Goal: Information Seeking & Learning: Learn about a topic

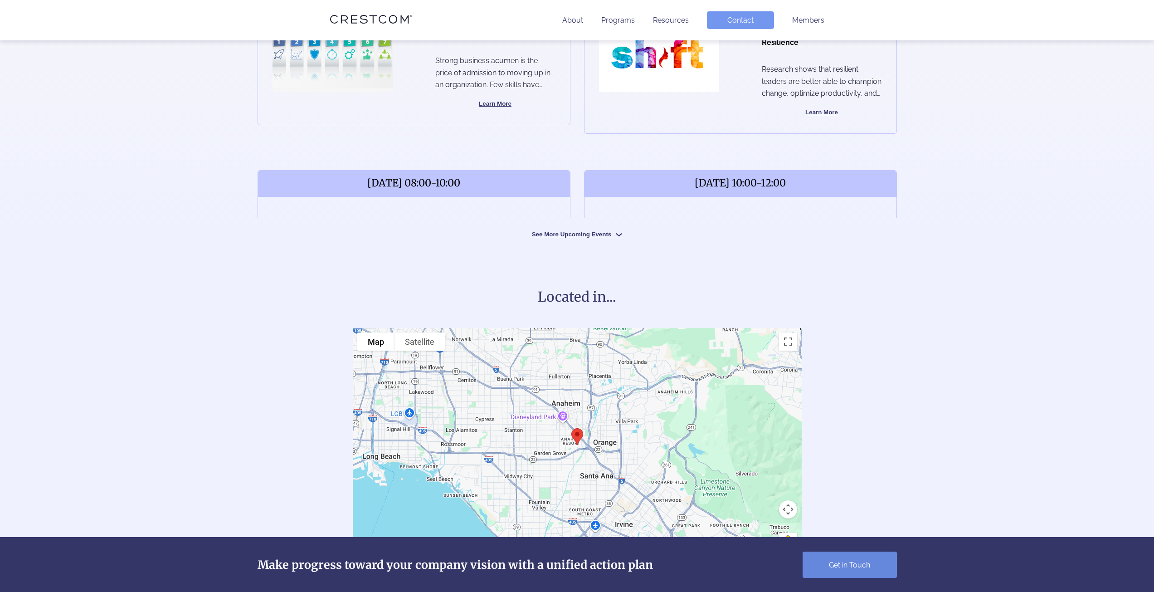
scroll to position [454, 0]
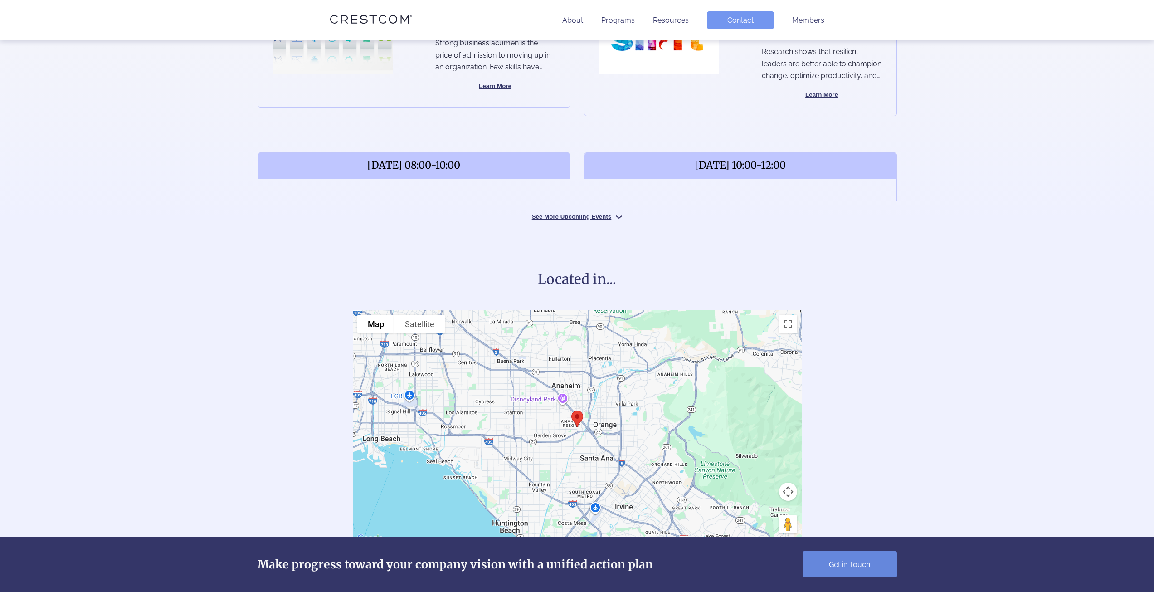
click at [566, 209] on div "Upcoming workshops in [GEOGRAPHIC_DATA] [DATE] 08:00-10:00 10A - It Is Your Bus…" at bounding box center [577, 64] width 667 height 311
click at [567, 218] on button "See More Upcoming Events" at bounding box center [577, 216] width 136 height 9
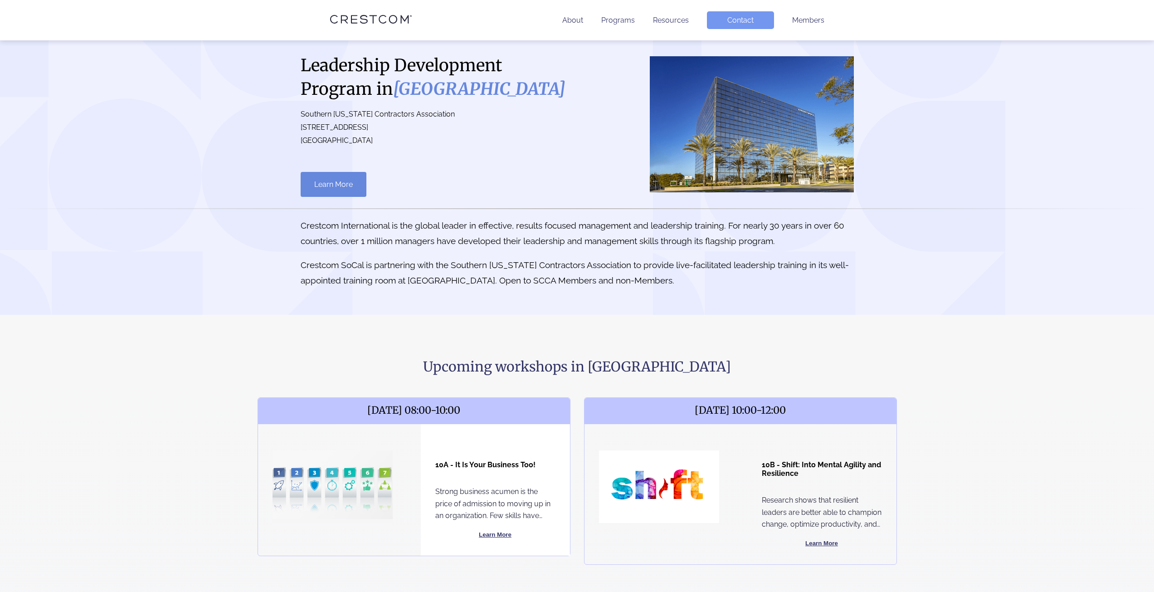
scroll to position [0, 0]
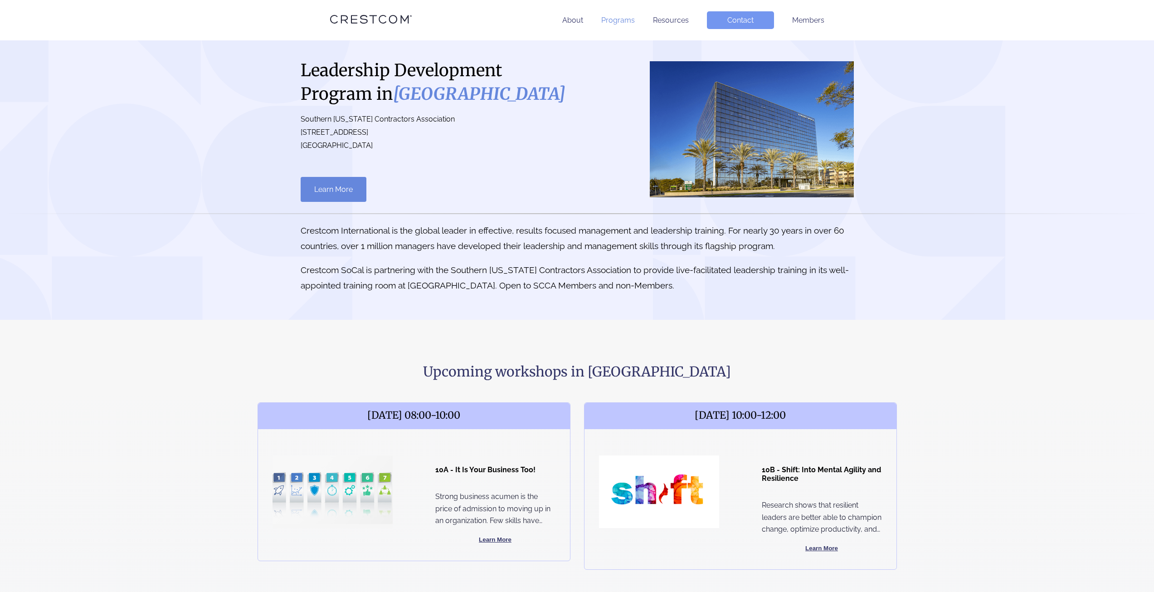
click at [621, 24] on link "Programs" at bounding box center [618, 20] width 34 height 9
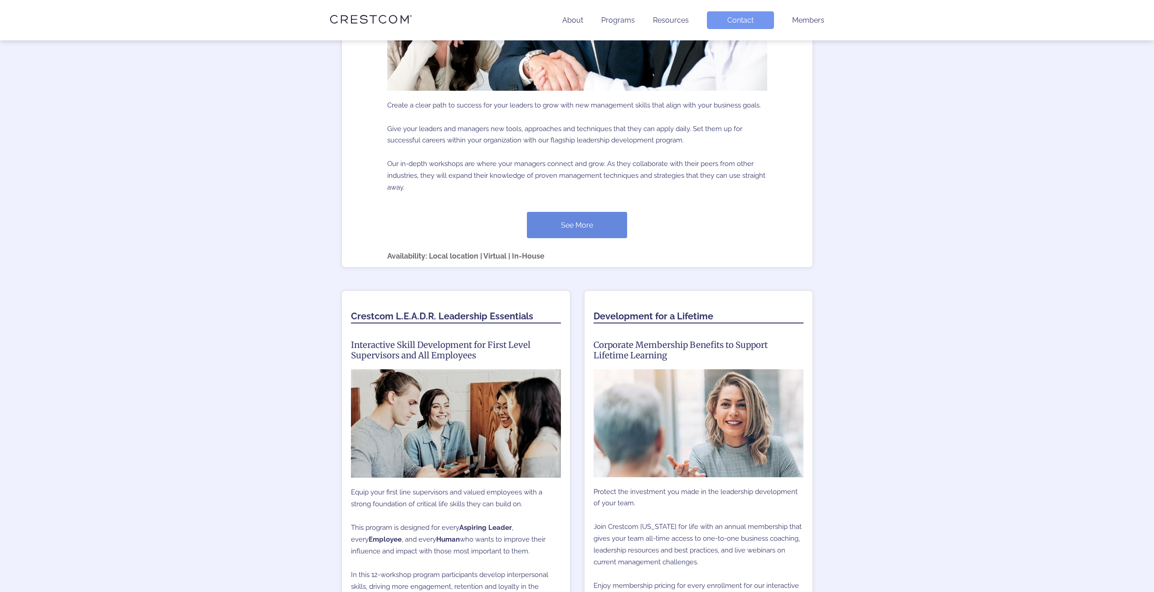
scroll to position [425, 0]
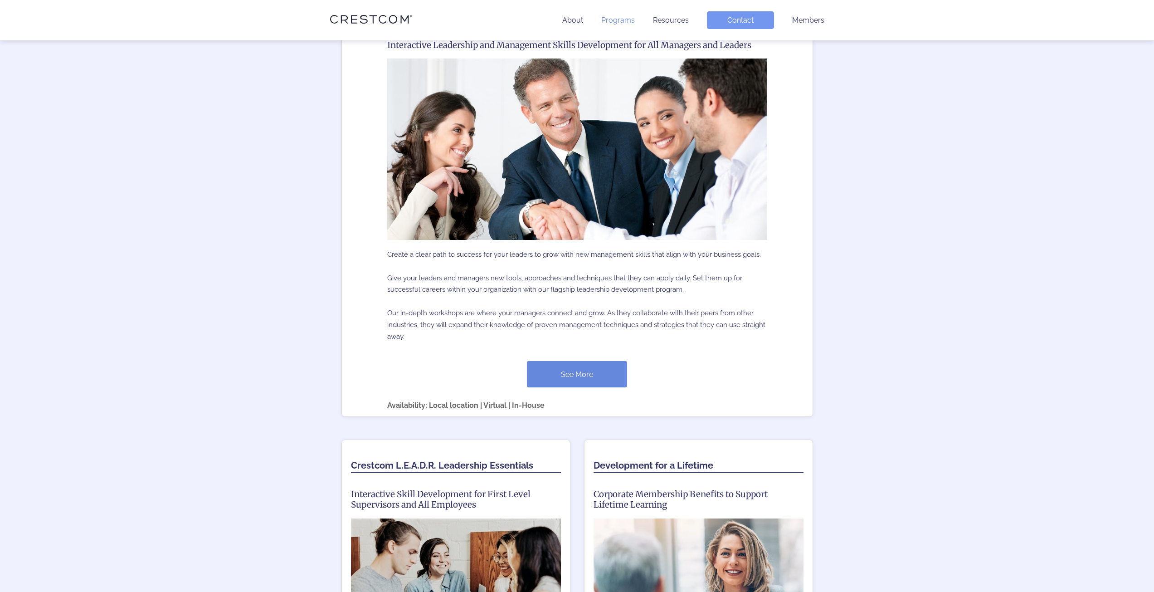
click at [619, 20] on link "Programs" at bounding box center [618, 20] width 34 height 9
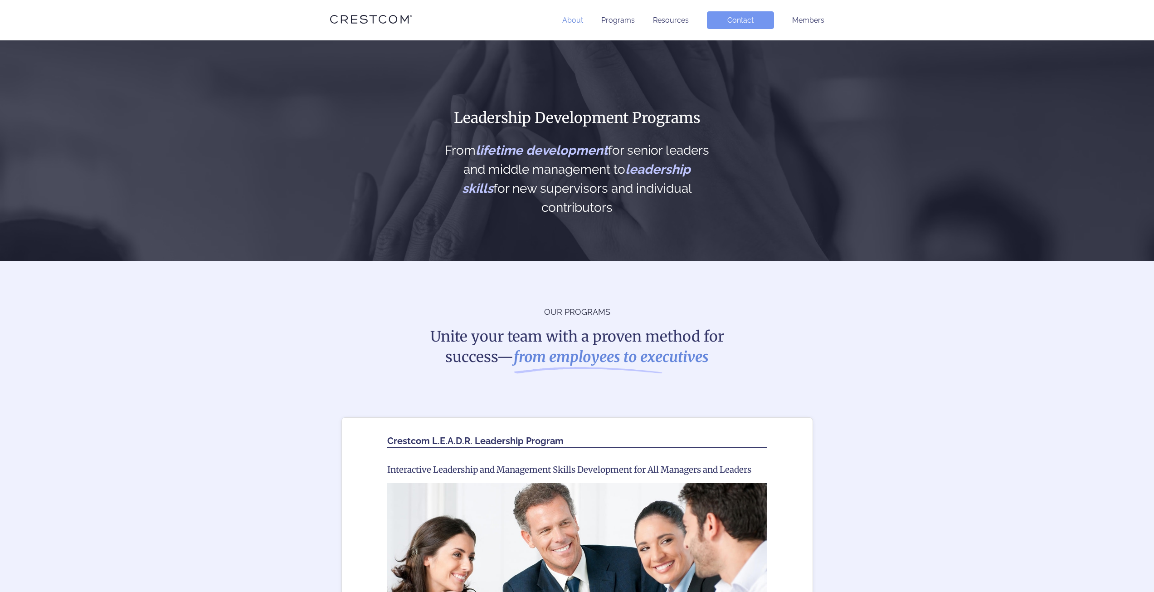
click at [569, 22] on link "About" at bounding box center [572, 20] width 21 height 9
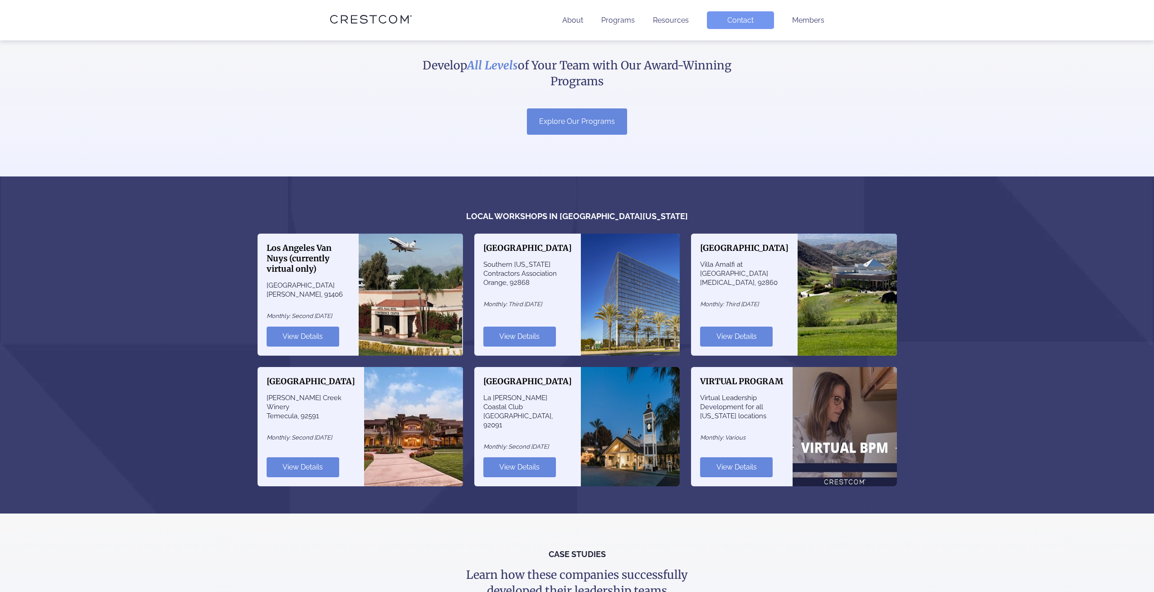
scroll to position [726, 0]
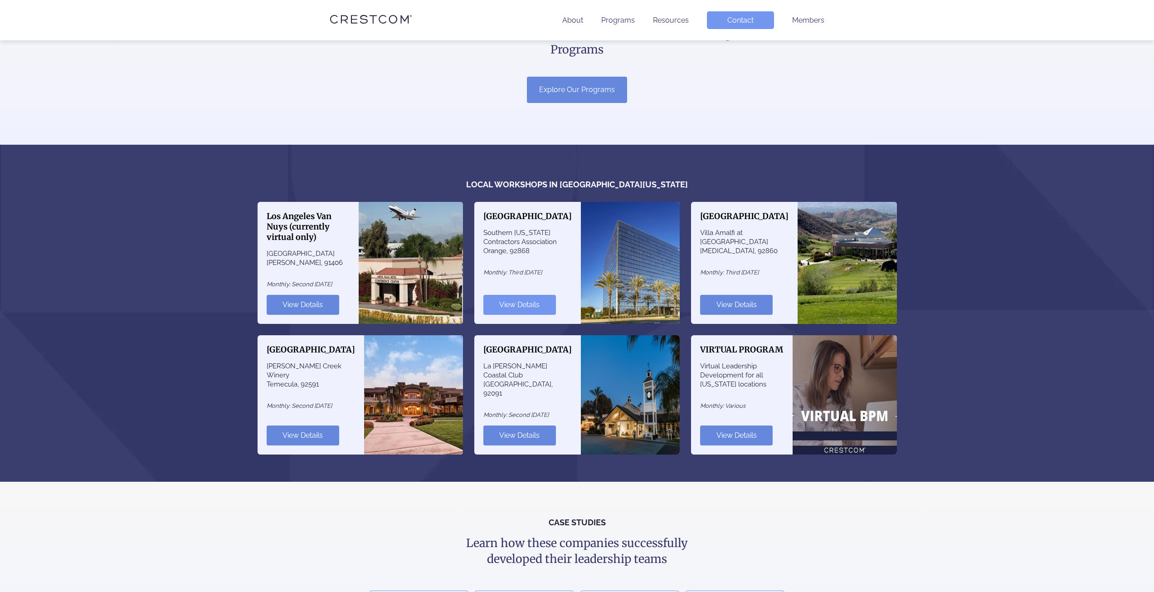
click at [516, 297] on link "View Details" at bounding box center [520, 305] width 73 height 20
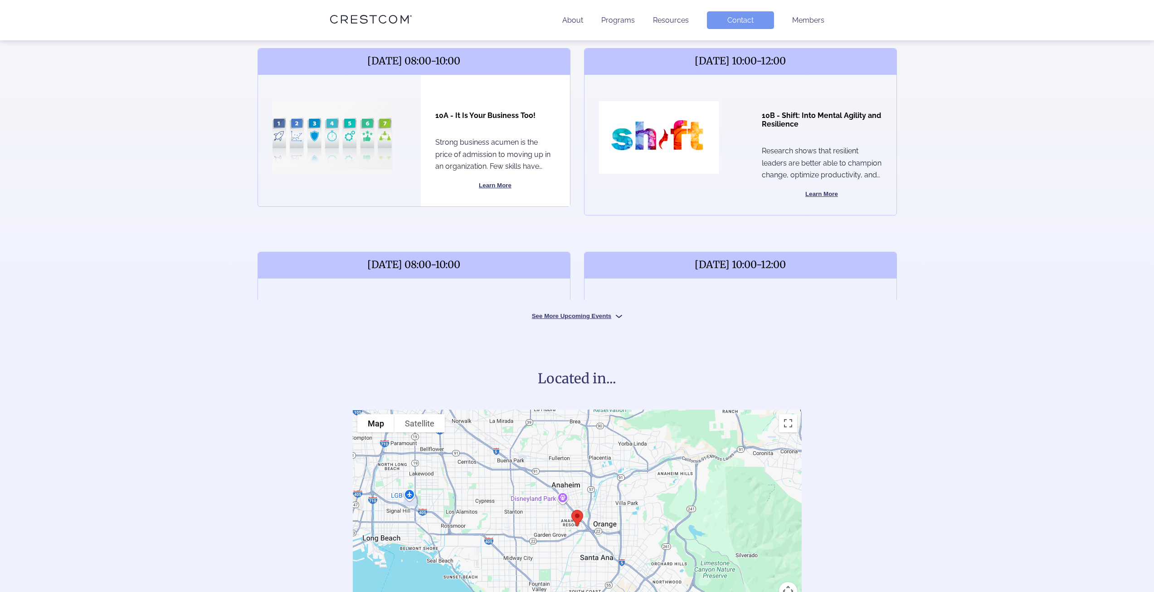
scroll to position [363, 0]
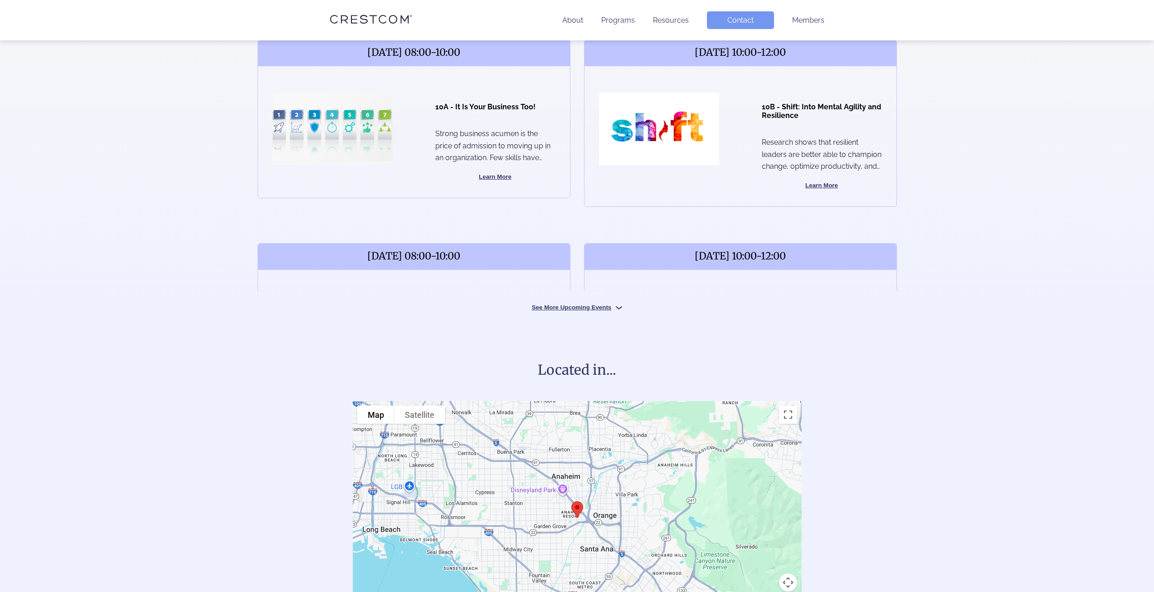
click at [590, 313] on div "Located in... To navigate the map with touch gestures double-tap and hold your …" at bounding box center [577, 487] width 1154 height 353
click at [596, 303] on button "See More Upcoming Events" at bounding box center [577, 307] width 136 height 9
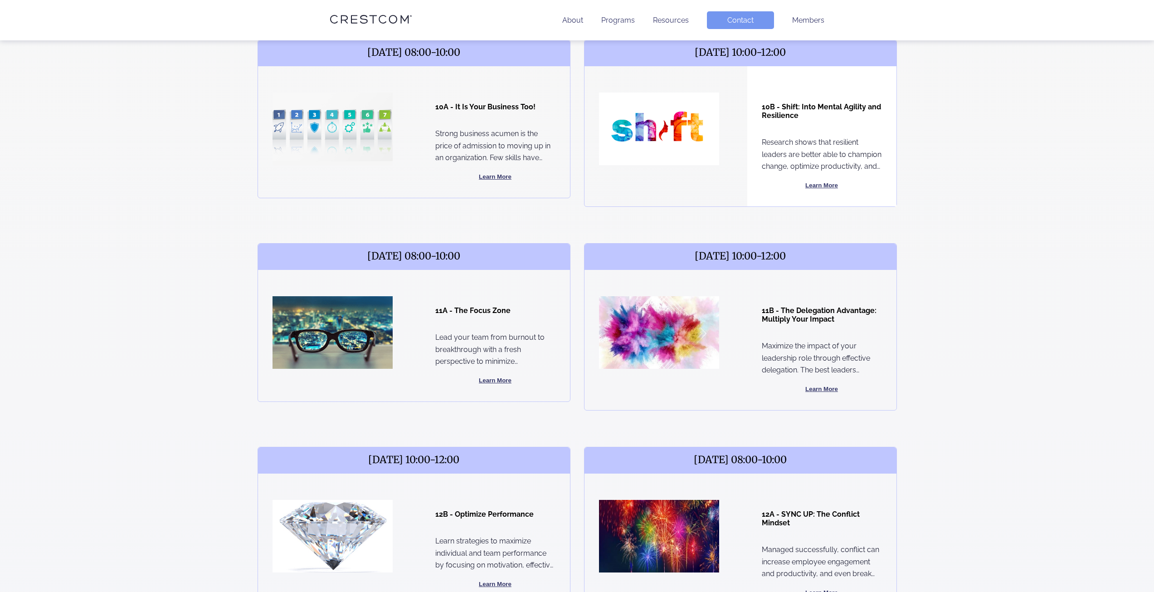
click at [822, 182] on button "Learn More" at bounding box center [822, 185] width 120 height 11
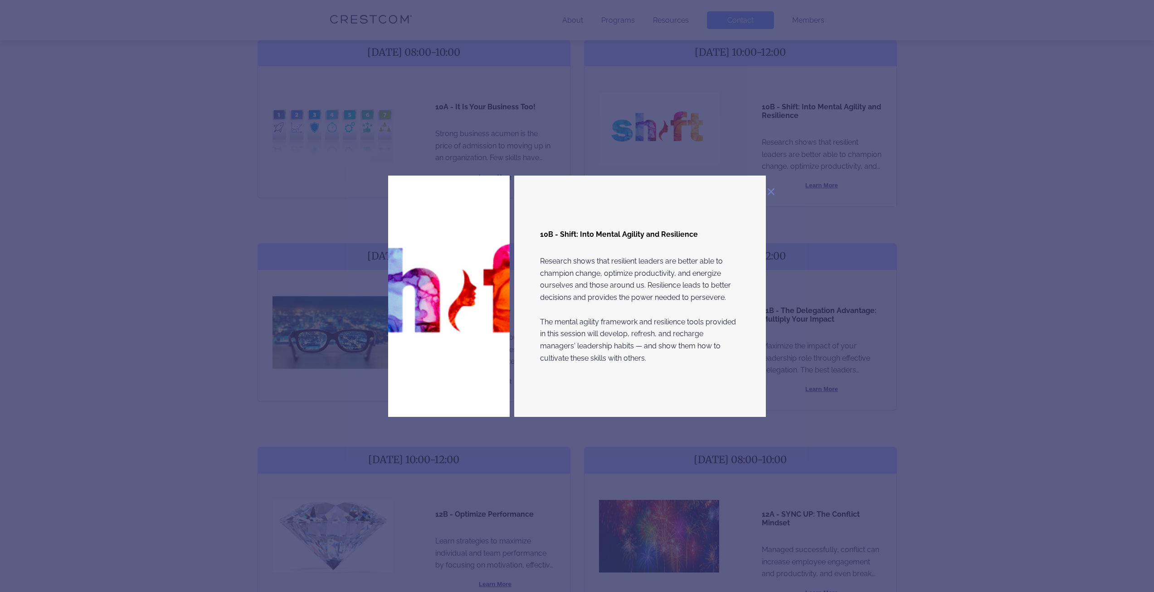
click at [1003, 240] on div "10B - Shift: Into Mental Agility and Resilience Research shows that resilient l…" at bounding box center [577, 296] width 1154 height 592
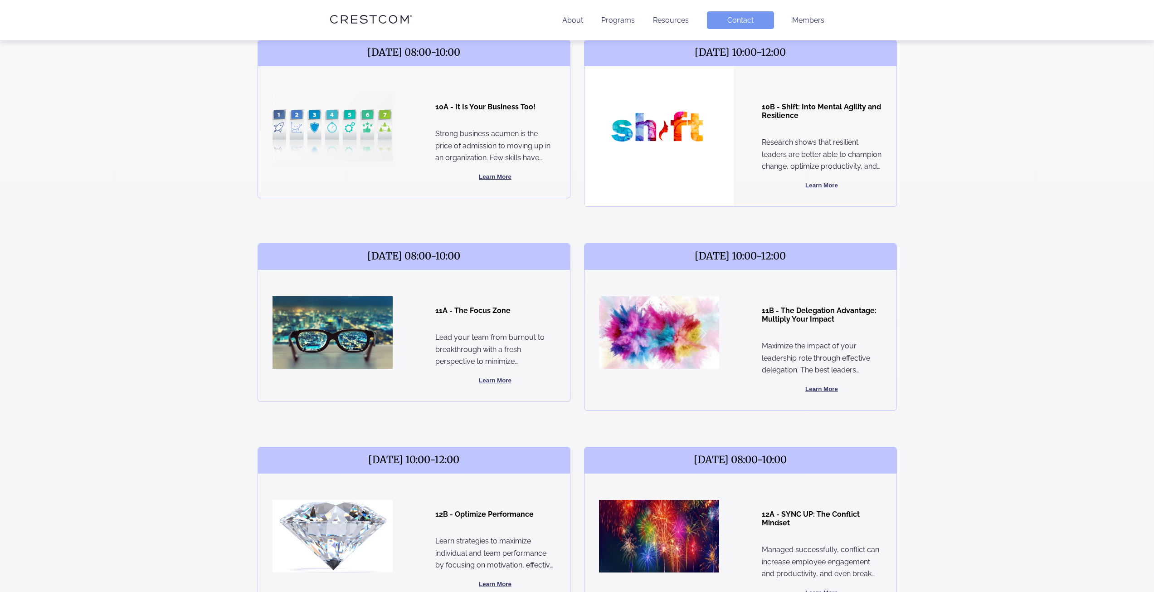
click at [671, 137] on img at bounding box center [659, 129] width 120 height 73
click at [795, 112] on h4 "10B - Shift: Into Mental Agility and Resilience" at bounding box center [822, 111] width 120 height 17
drag, startPoint x: 750, startPoint y: 107, endPoint x: 719, endPoint y: 77, distance: 43.0
click at [749, 106] on div "10B - Shift: Into Mental Agility and Resilience Research shows that resilient l…" at bounding box center [822, 136] width 149 height 140
click at [715, 50] on span "October 15, 2025 10:00-12:00" at bounding box center [741, 53] width 312 height 26
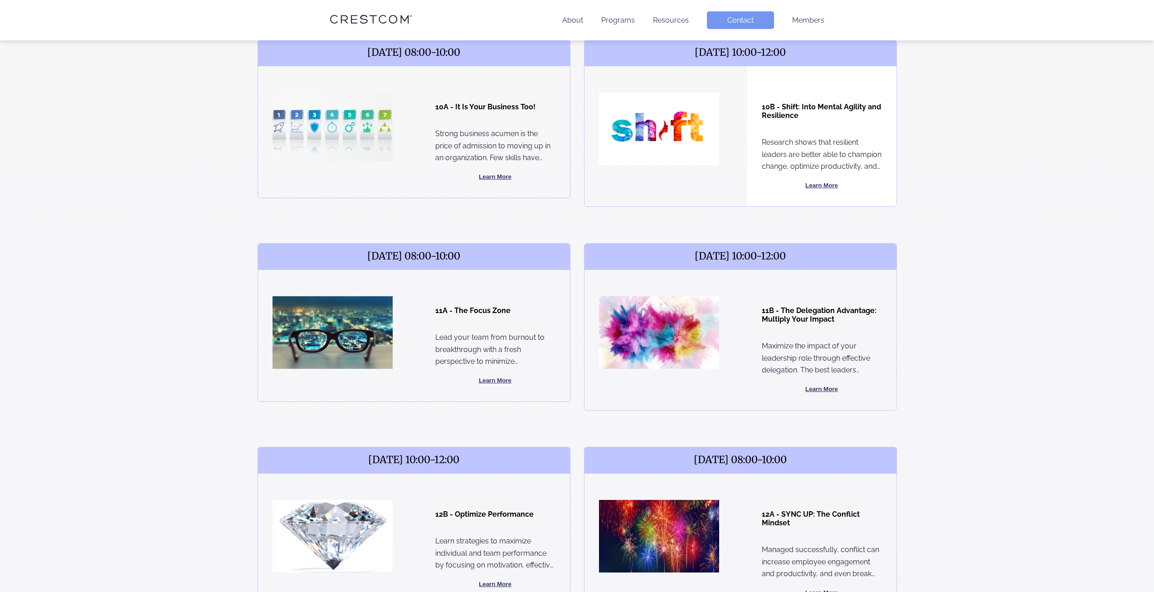
click at [829, 182] on button "Learn More" at bounding box center [822, 185] width 120 height 11
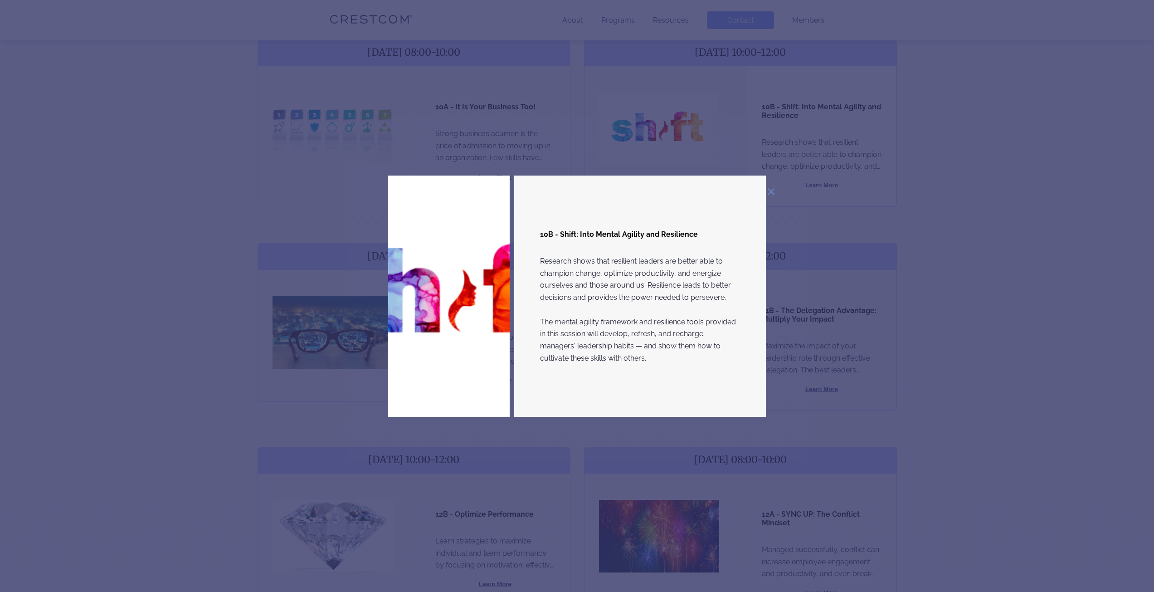
click at [908, 228] on div "10B - Shift: Into Mental Agility and Resilience Research shows that resilient l…" at bounding box center [577, 296] width 667 height 241
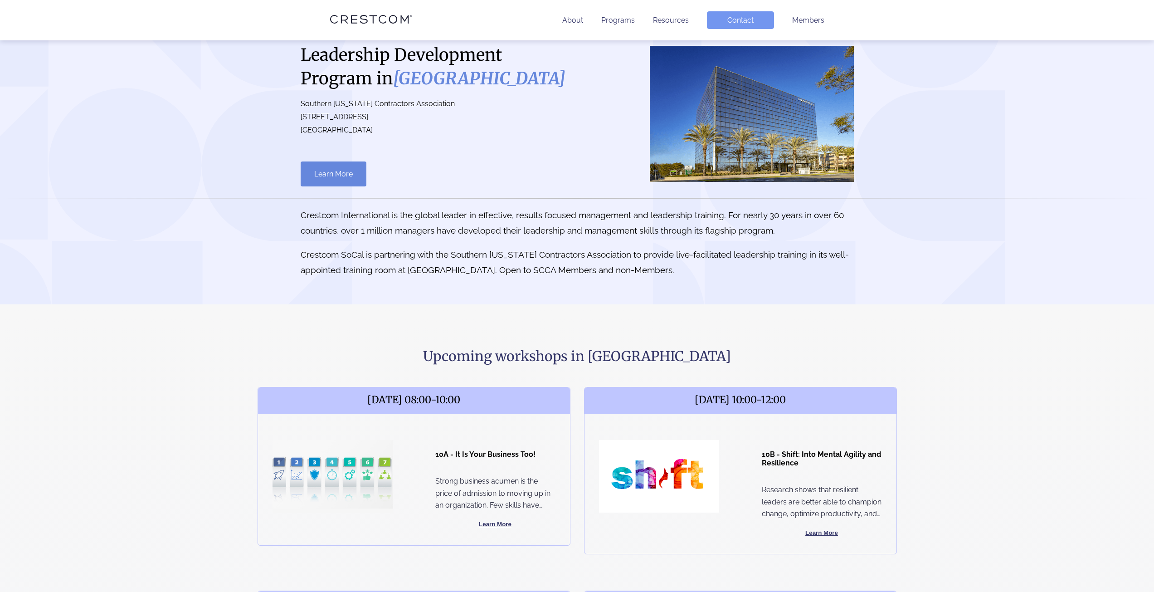
scroll to position [0, 0]
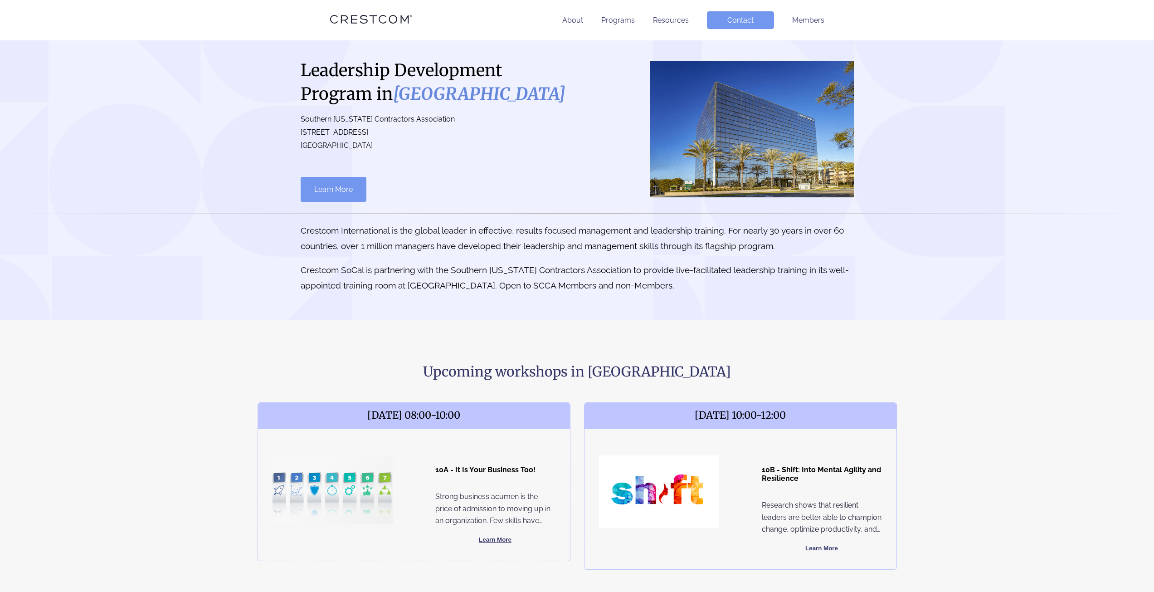
click at [324, 190] on link "Learn More" at bounding box center [334, 189] width 66 height 25
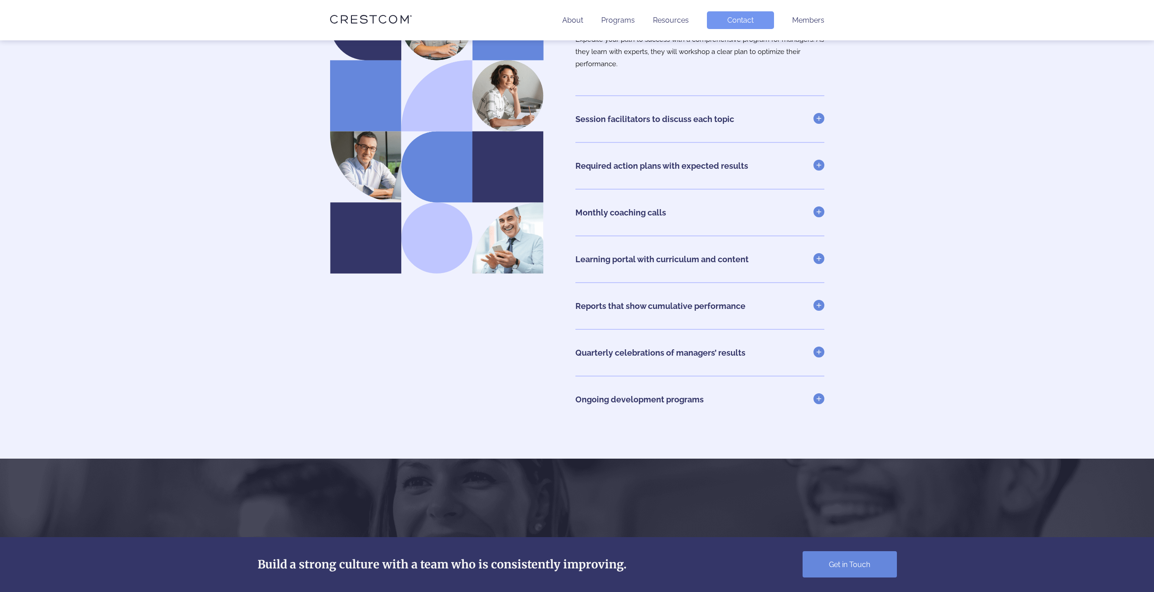
scroll to position [2041, 0]
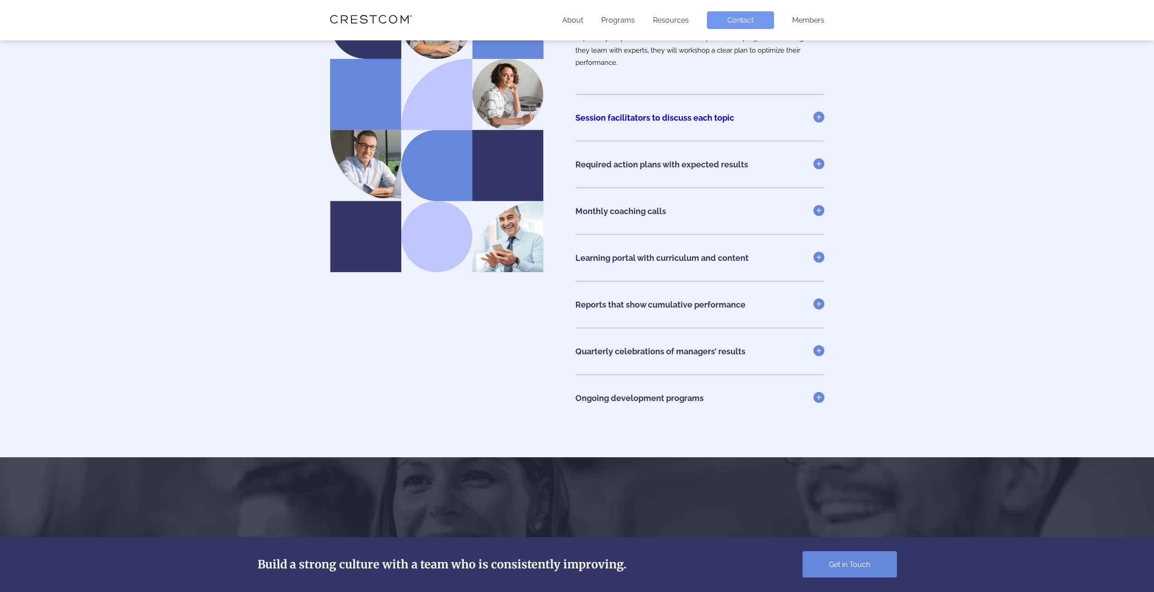
click at [821, 113] on link "Session facilitators to discuss each topic" at bounding box center [700, 118] width 249 height 10
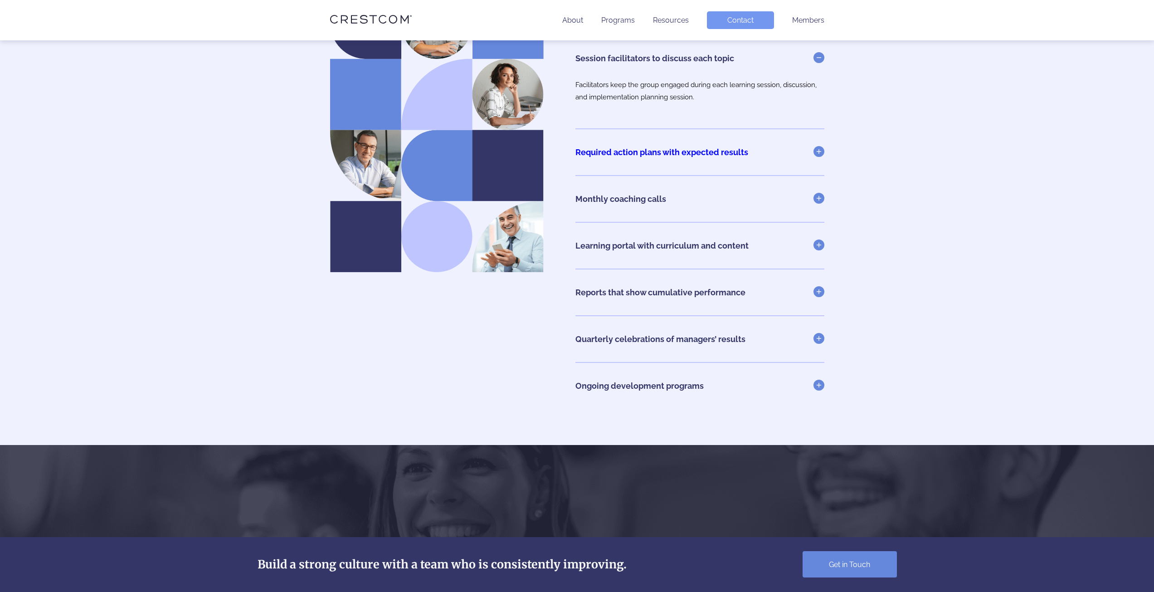
click at [819, 154] on link "Required action plans with expected results" at bounding box center [700, 152] width 249 height 10
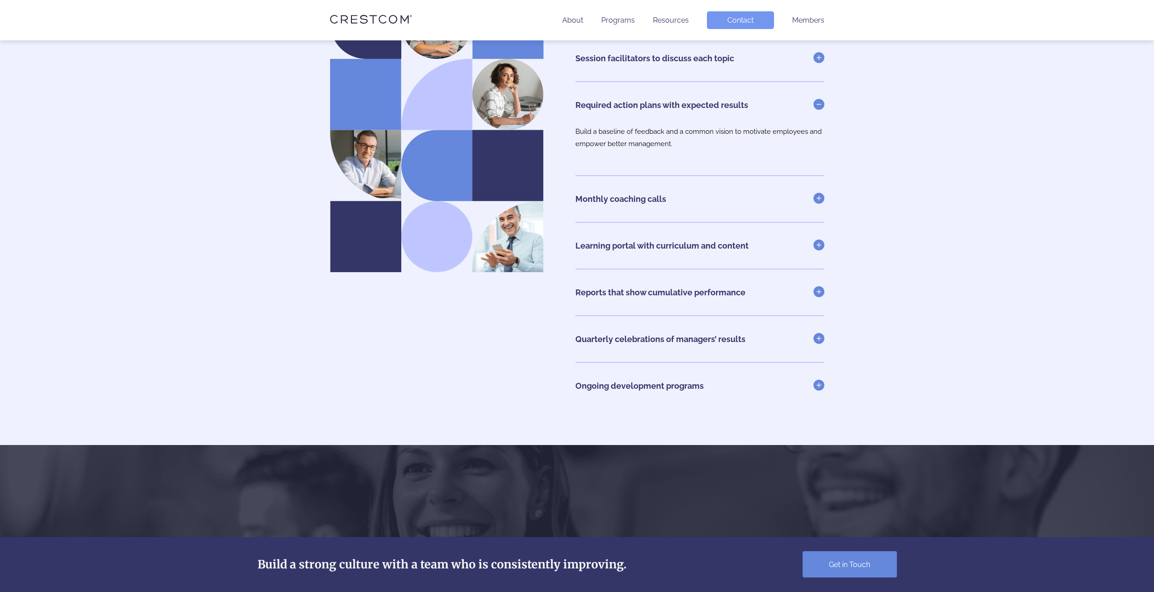
click at [806, 189] on li "Monthly coaching calls Keep managers engaged in learning and workshop challenge…" at bounding box center [700, 198] width 249 height 47
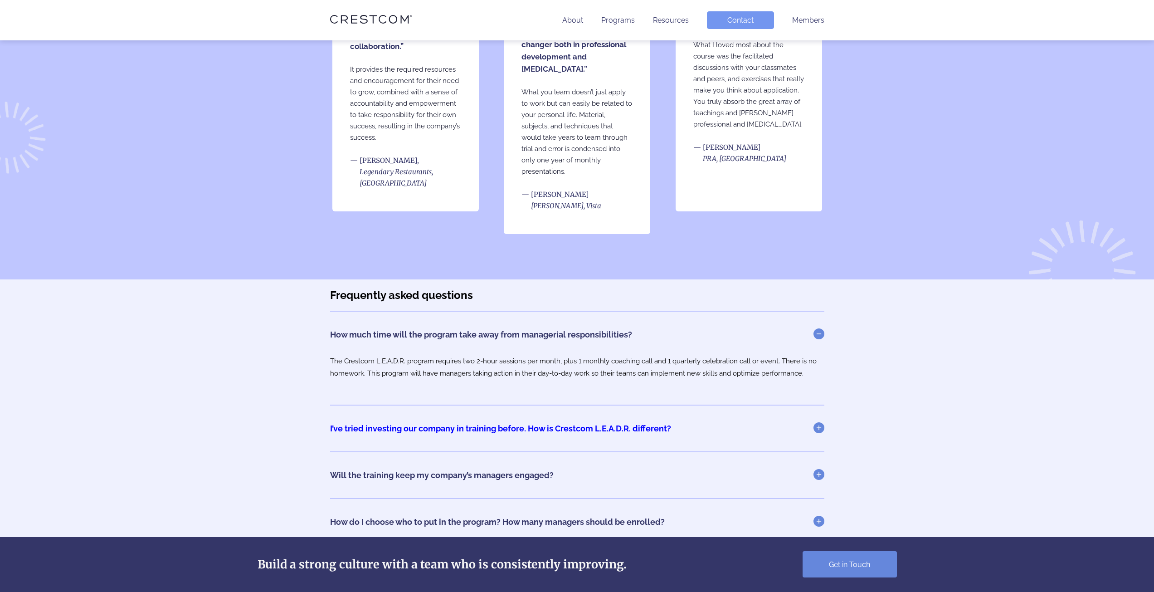
scroll to position [3397, 0]
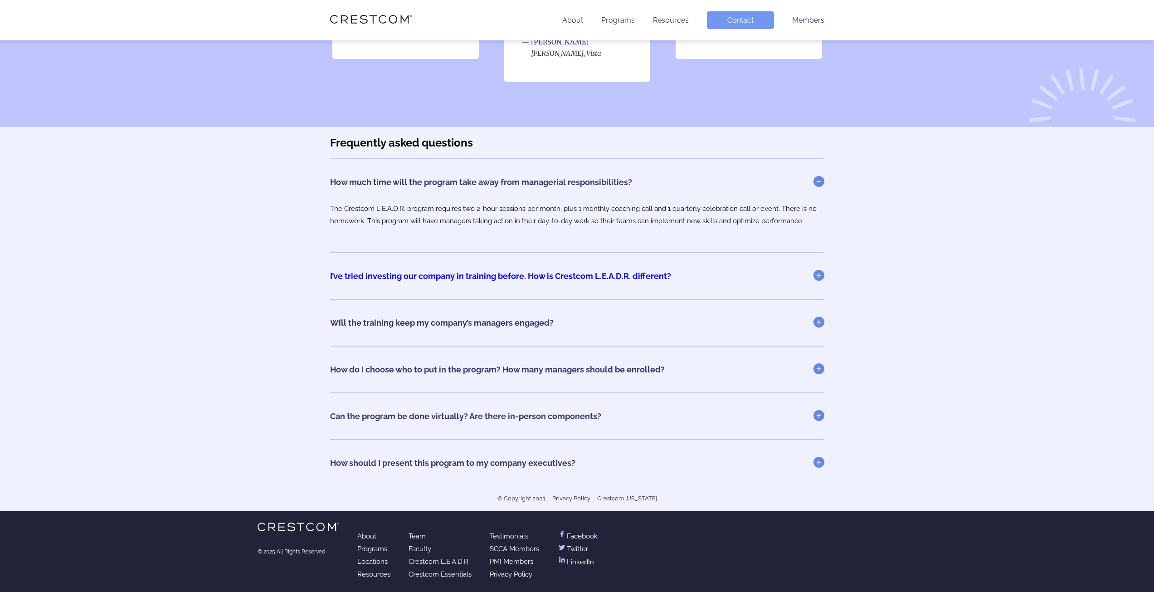
click at [812, 273] on link "I’ve tried investing our company in training before. How is Crestcom L.E.A.D.R.…" at bounding box center [577, 276] width 494 height 10
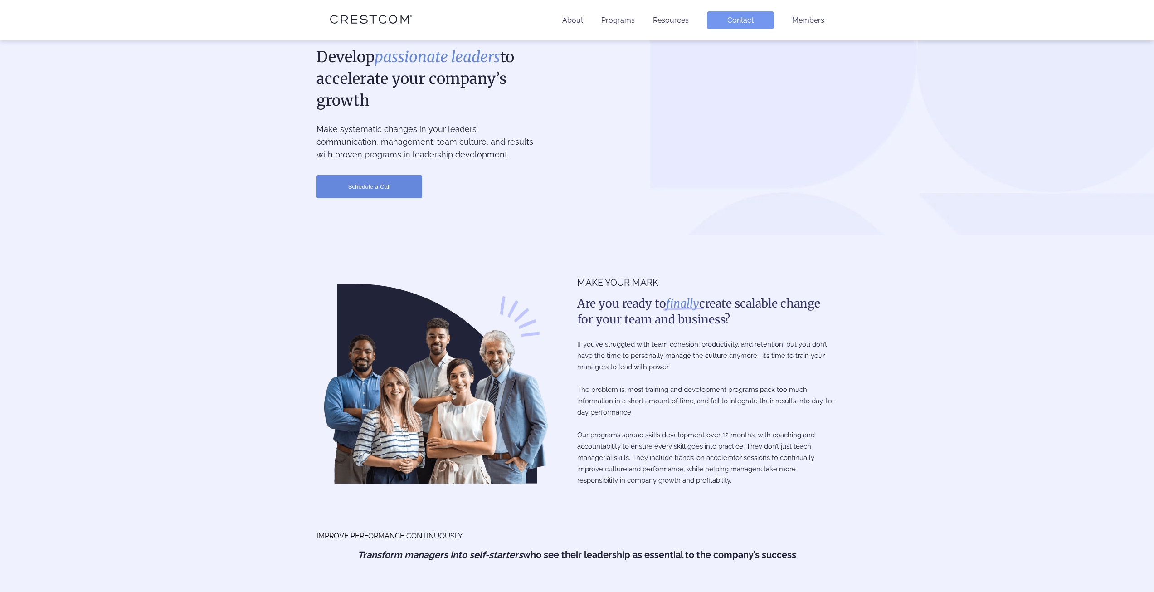
scroll to position [0, 0]
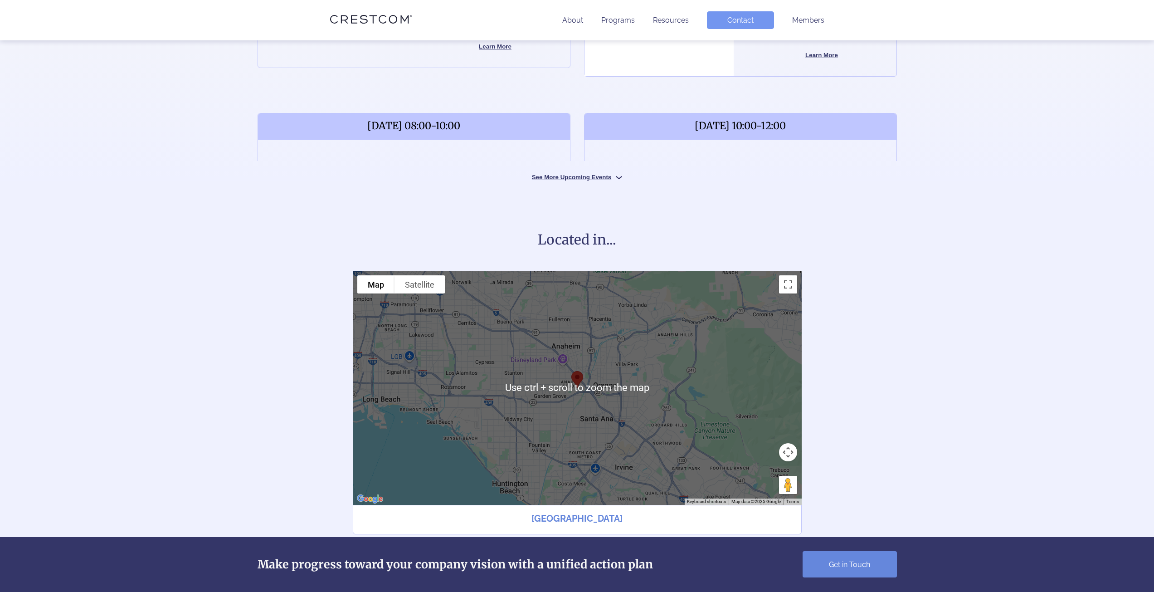
scroll to position [363, 0]
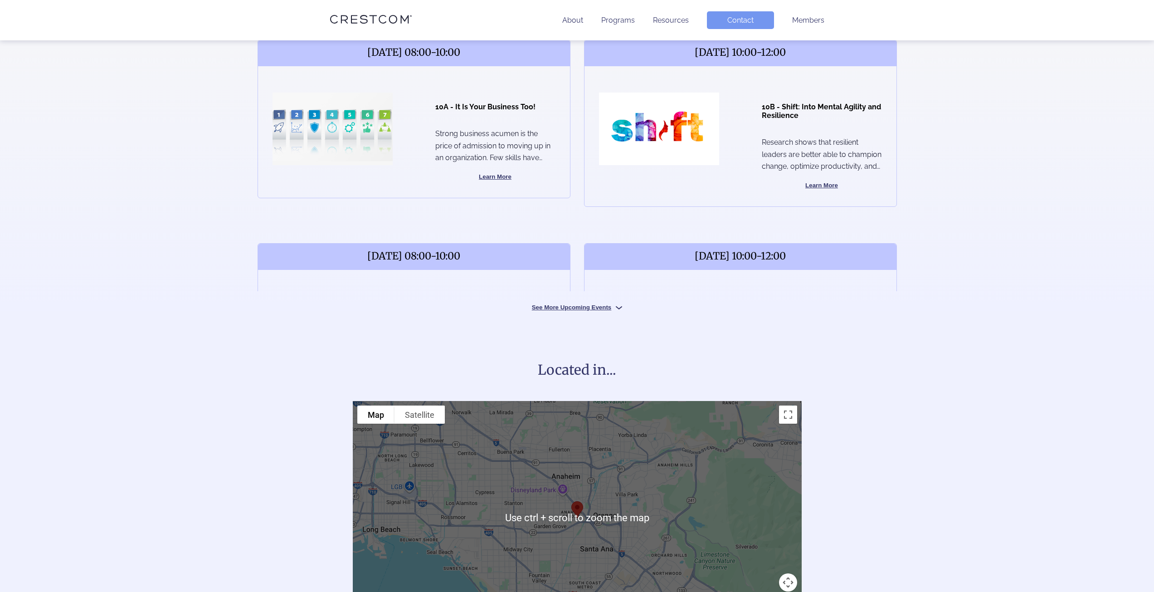
click at [572, 307] on button "See More Upcoming Events" at bounding box center [577, 307] width 136 height 9
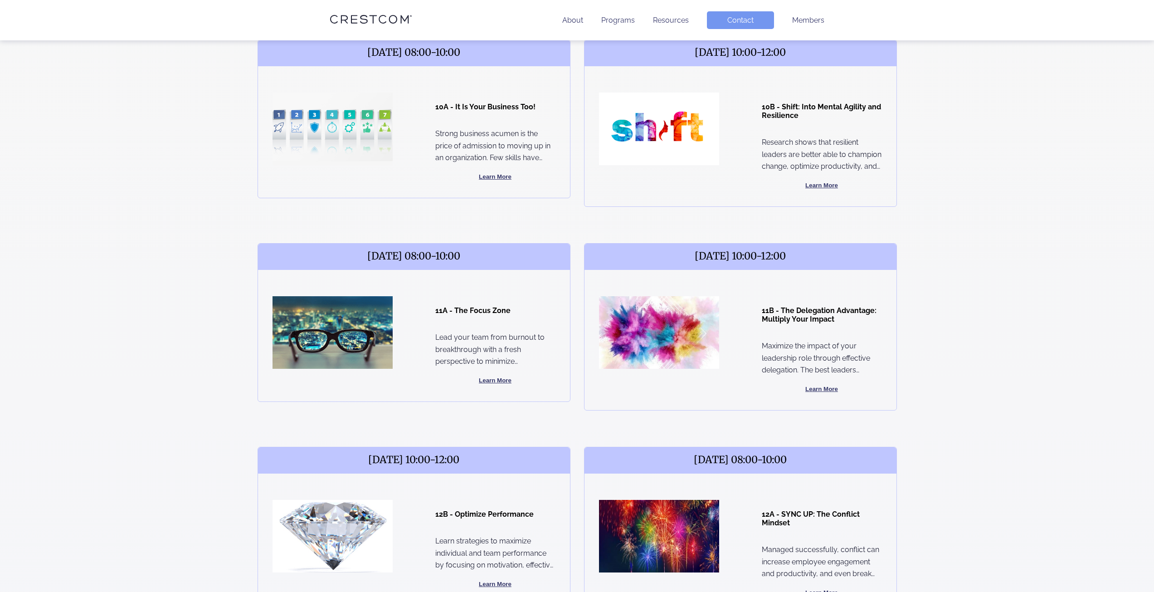
drag, startPoint x: 572, startPoint y: 307, endPoint x: 538, endPoint y: 210, distance: 102.6
click at [538, 210] on div "October 15, 2025 08:00-10:00 10A - It Is Your Business Too! Strong business acu…" at bounding box center [414, 134] width 313 height 190
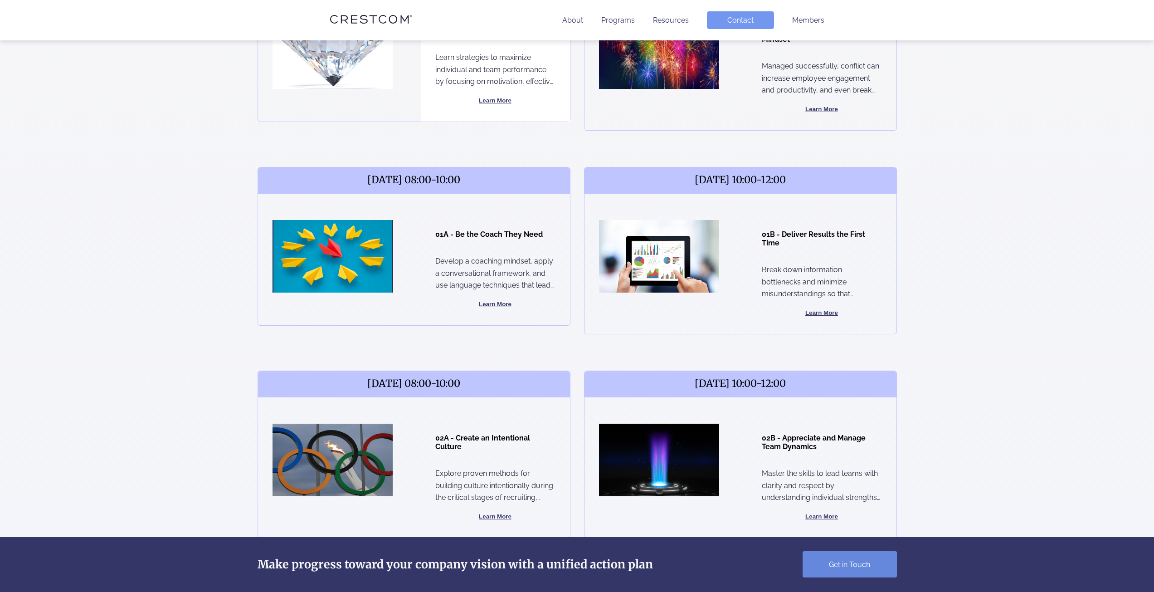
scroll to position [862, 0]
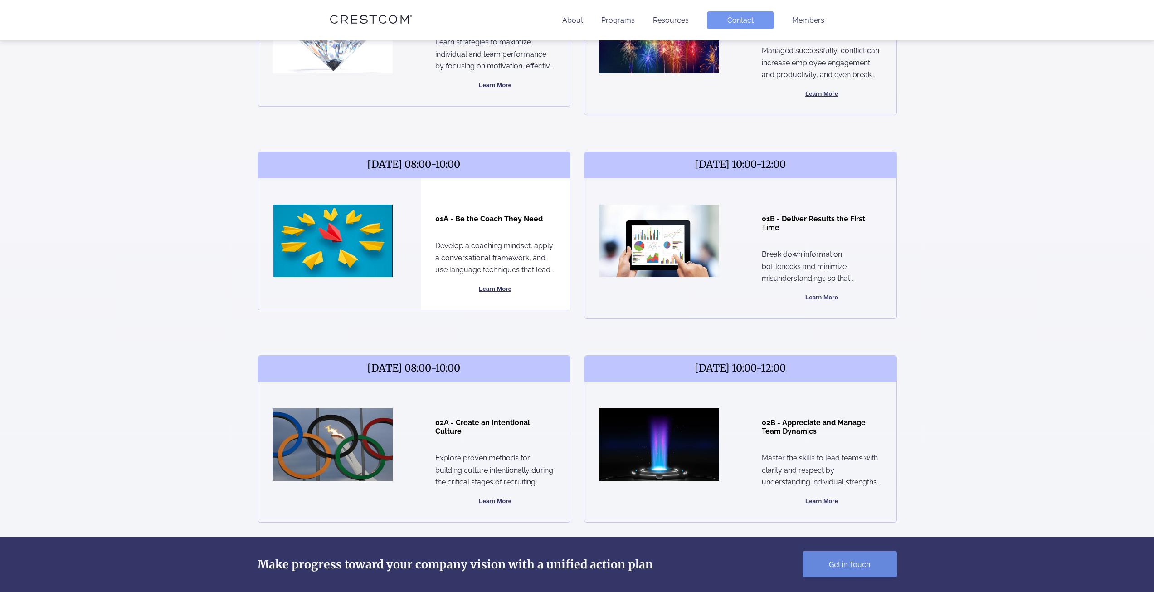
click at [502, 289] on button "Learn More" at bounding box center [495, 288] width 120 height 11
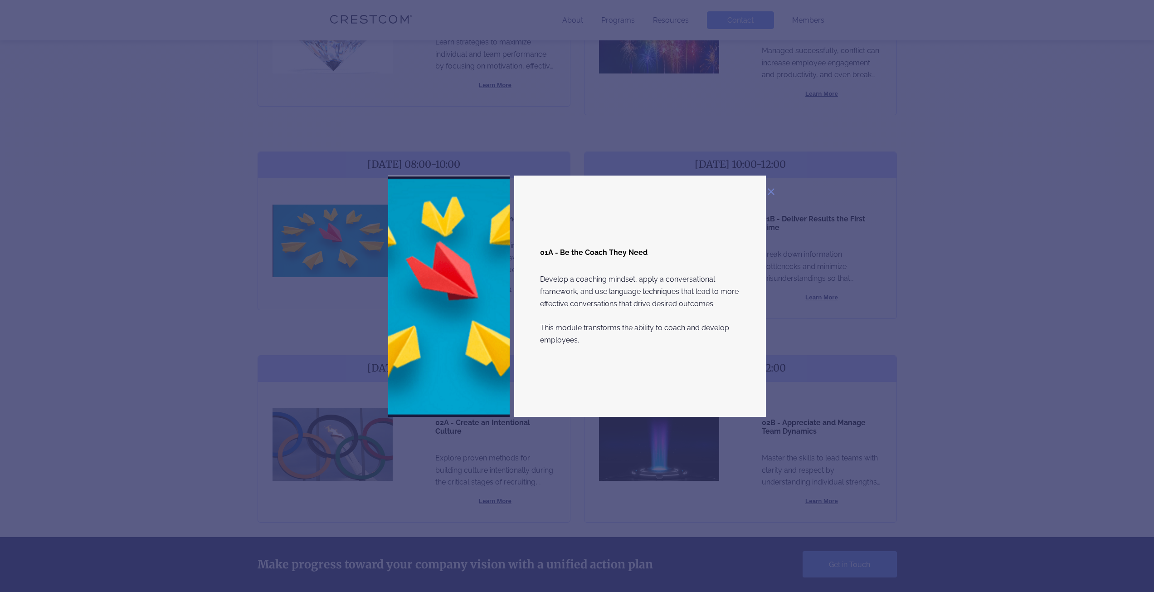
click at [980, 299] on div "01A - Be the Coach They Need Develop a coaching mindset, apply a conversational…" at bounding box center [577, 296] width 1154 height 592
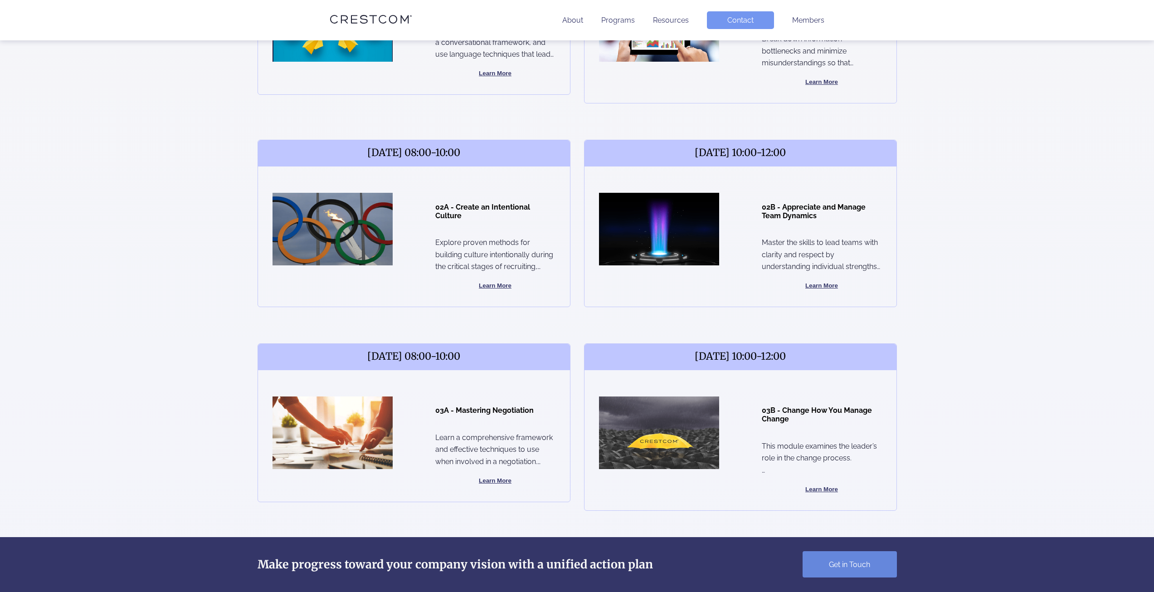
scroll to position [1089, 0]
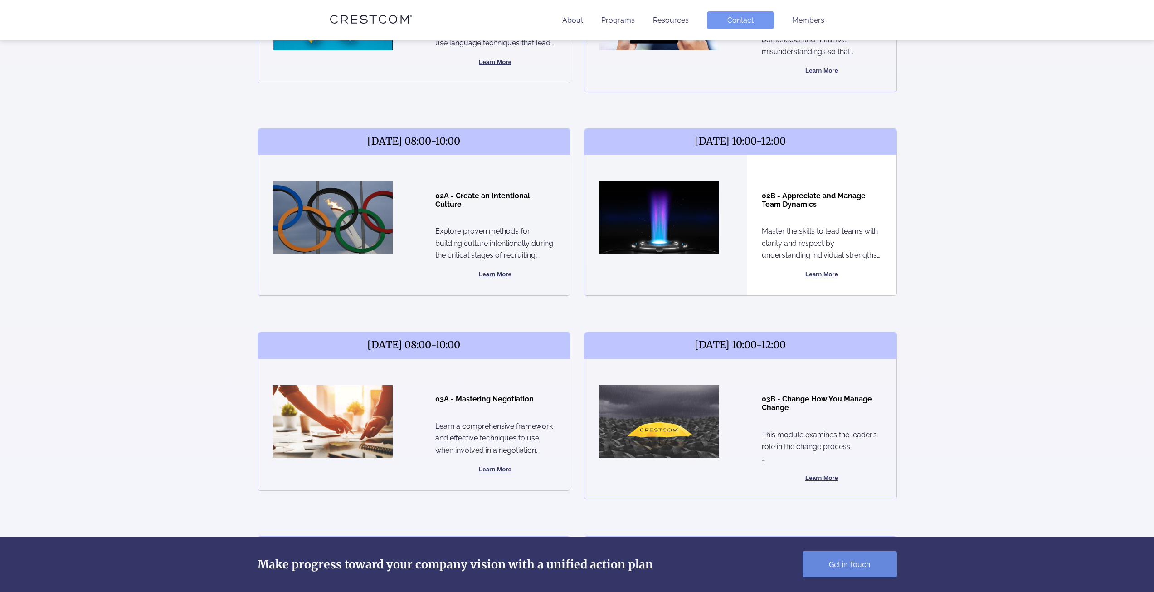
click at [820, 272] on button "Learn More" at bounding box center [822, 274] width 120 height 11
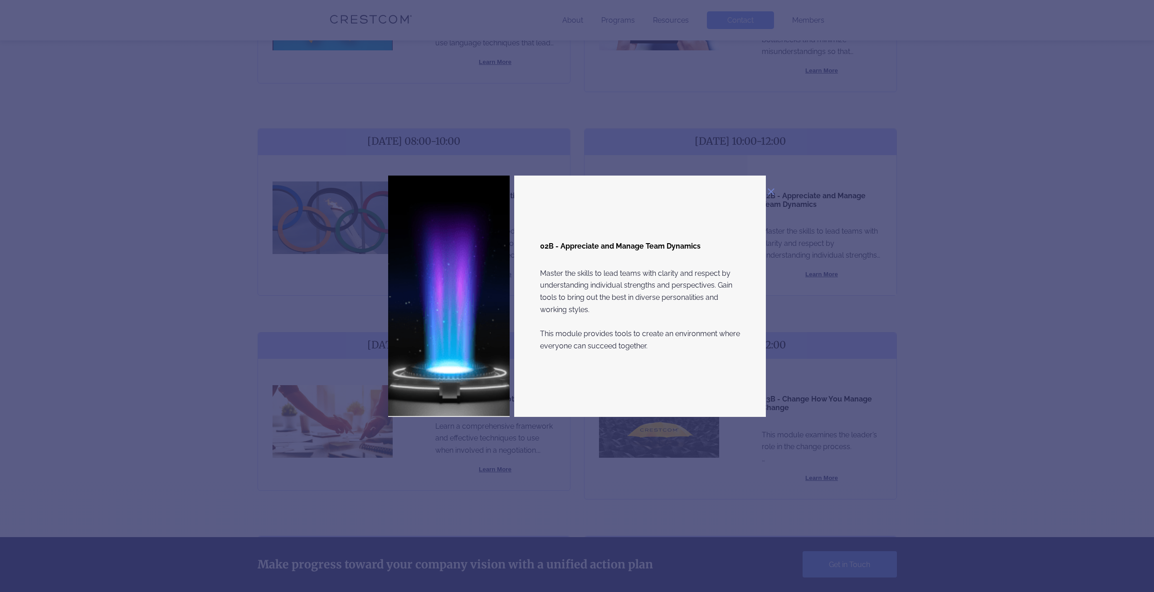
click at [752, 321] on div "02B - Appreciate and Manage Team Dynamics Master the skills to lead teams with …" at bounding box center [640, 296] width 252 height 241
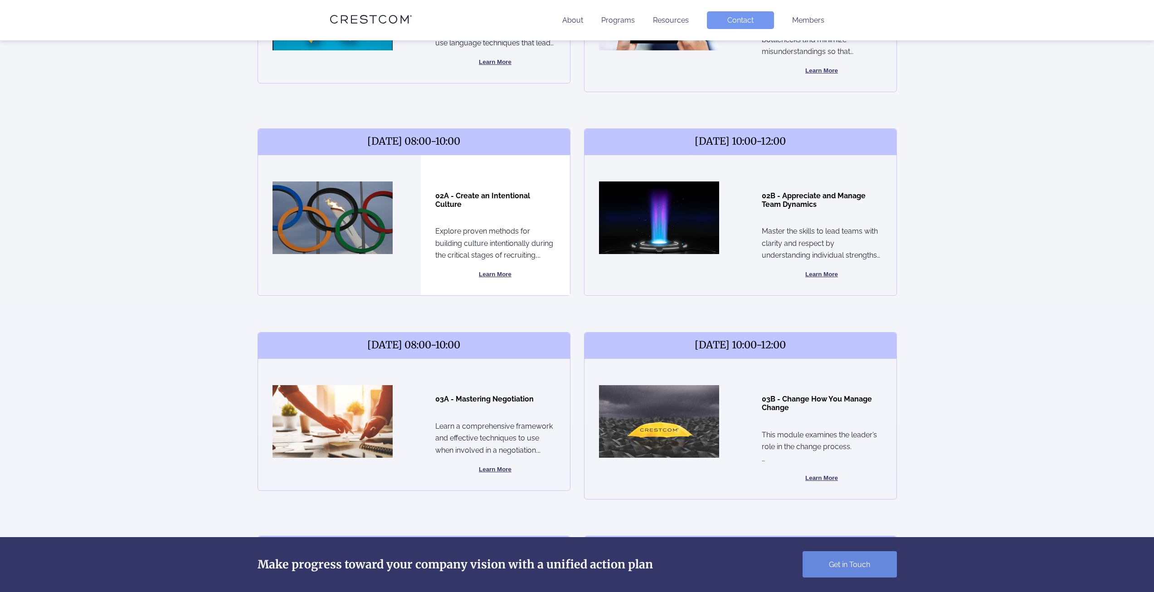
click at [497, 269] on button "Learn More" at bounding box center [495, 274] width 120 height 11
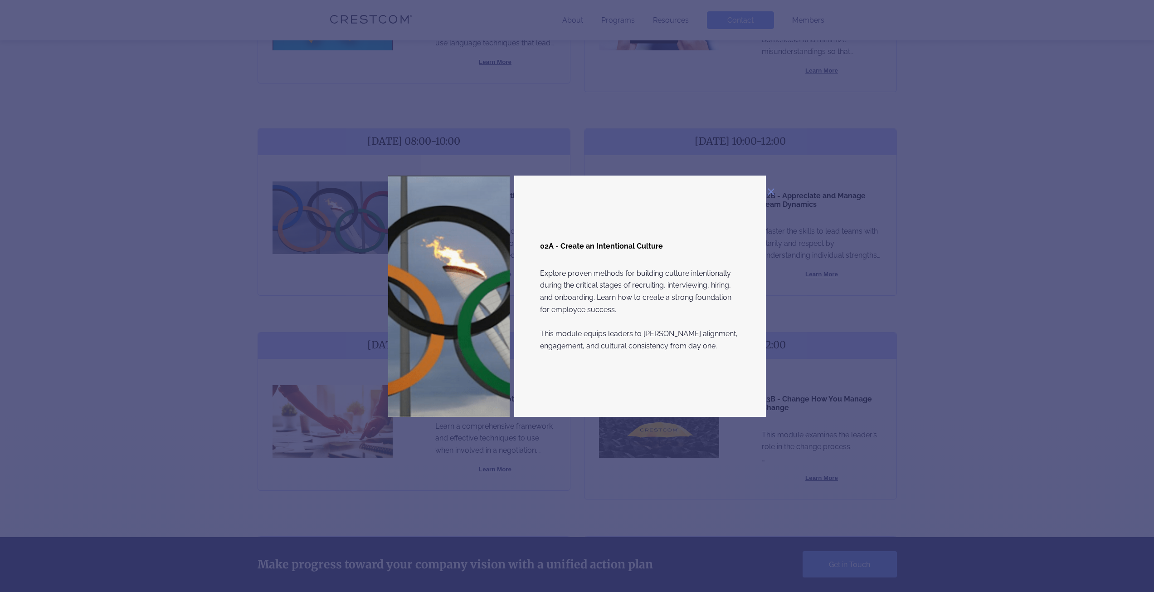
click at [806, 304] on div "02A - Create an Intentional Culture Explore proven methods for building culture…" at bounding box center [577, 296] width 667 height 241
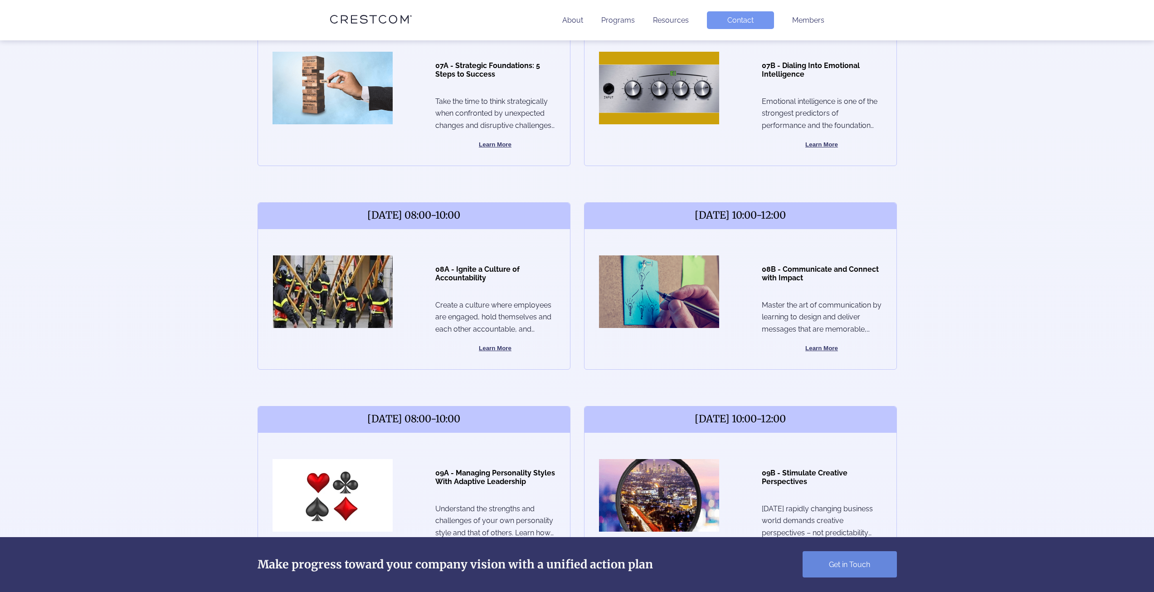
scroll to position [2268, 0]
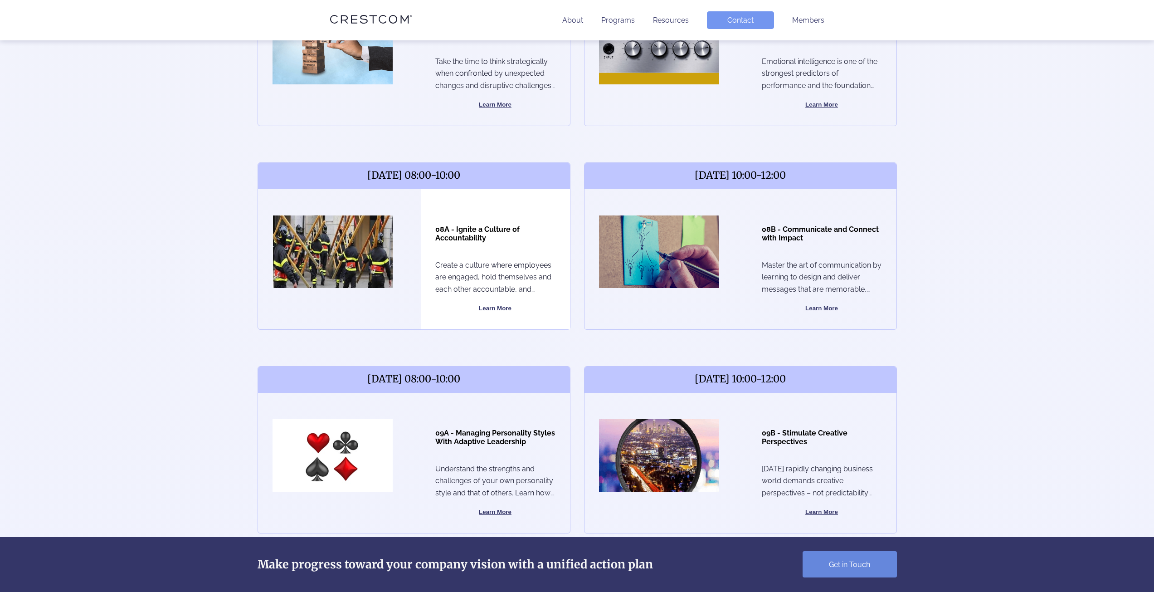
click at [500, 308] on button "Learn More" at bounding box center [495, 308] width 120 height 11
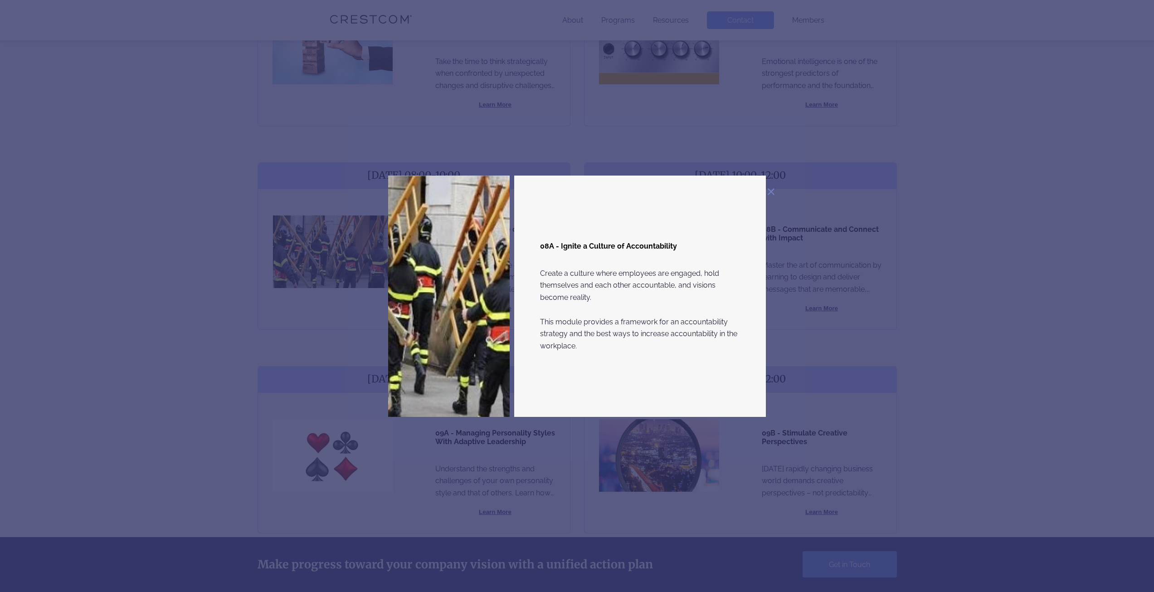
click at [281, 274] on div "08A - Ignite a Culture of Accountability Create a culture where employees are e…" at bounding box center [577, 296] width 667 height 241
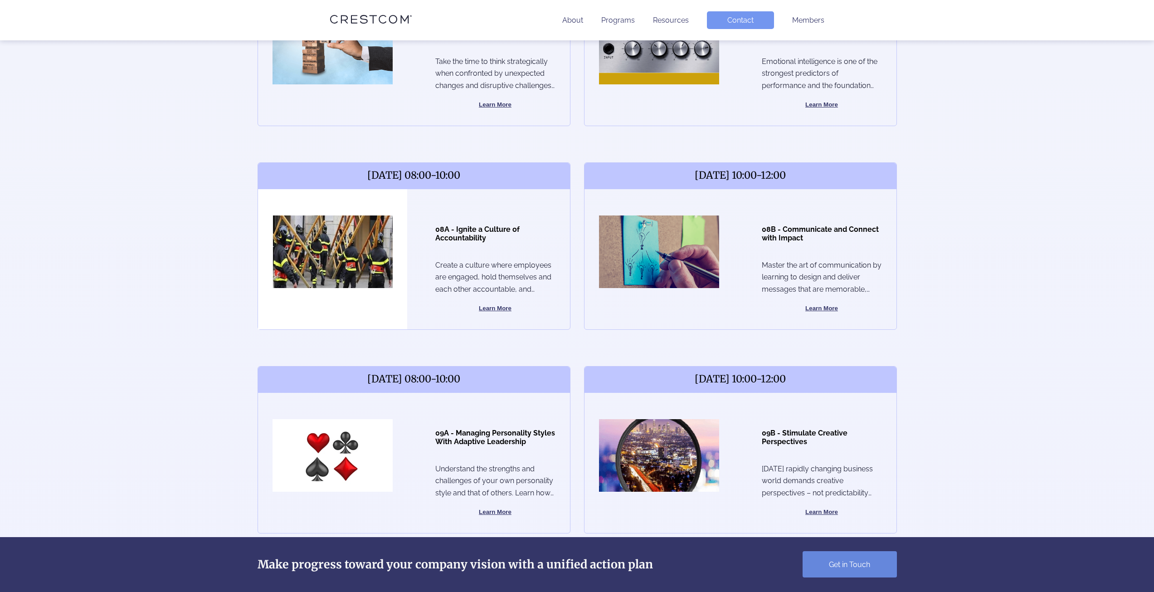
click at [294, 245] on img at bounding box center [333, 251] width 120 height 73
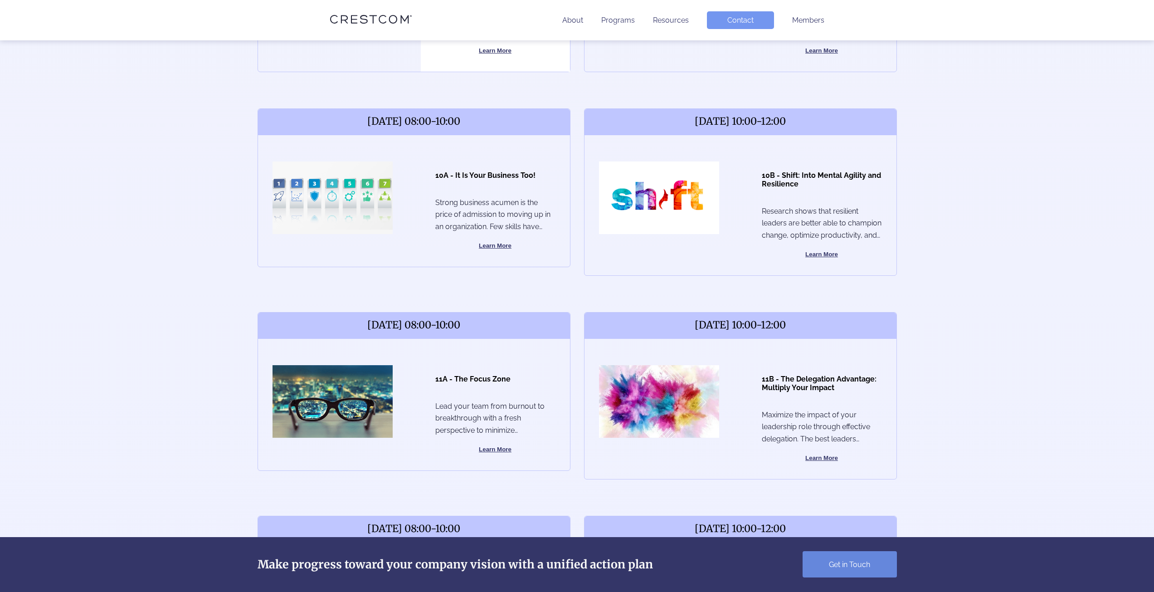
scroll to position [2767, 0]
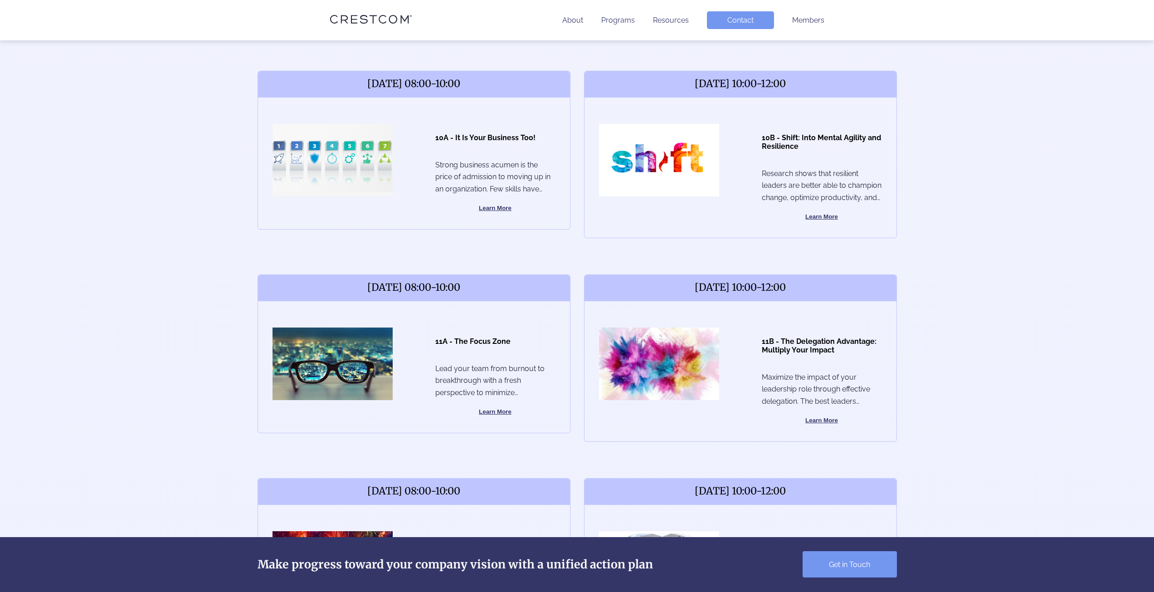
click at [848, 559] on link "Get in Touch" at bounding box center [850, 564] width 94 height 26
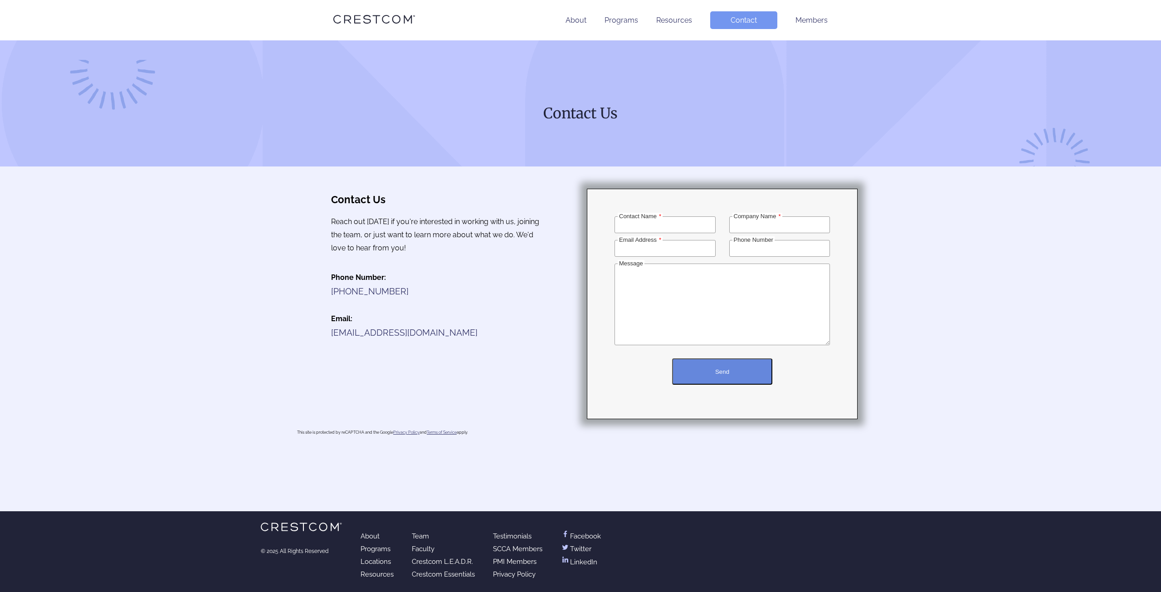
click at [392, 20] on icon at bounding box center [374, 19] width 82 height 16
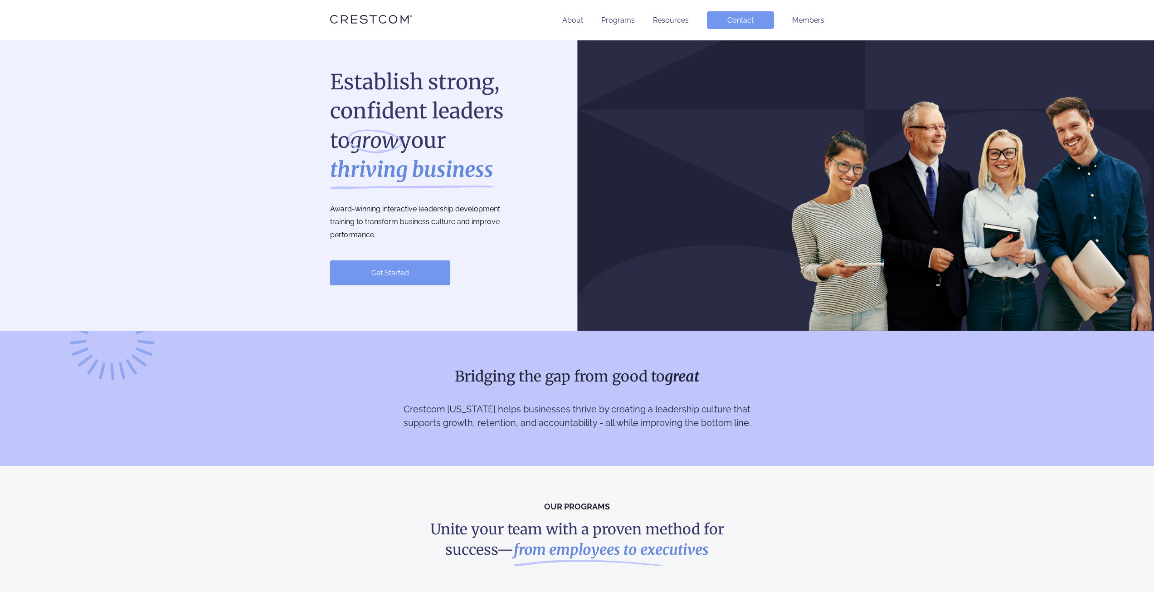
click at [421, 277] on link "Get Started" at bounding box center [390, 272] width 120 height 25
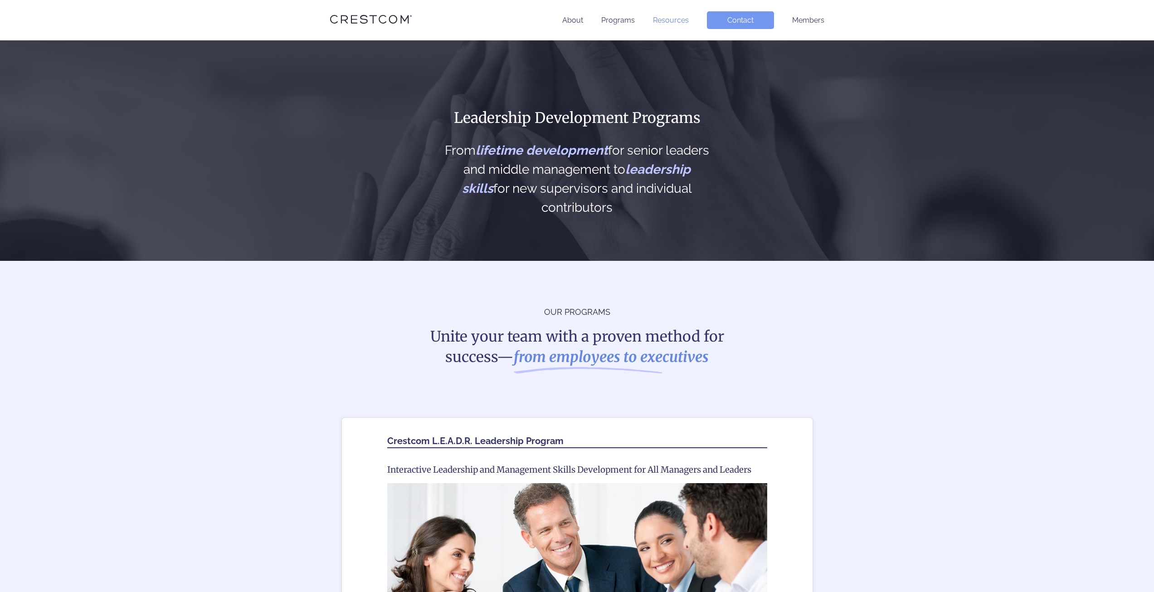
click at [679, 19] on link "Resources" at bounding box center [671, 20] width 36 height 9
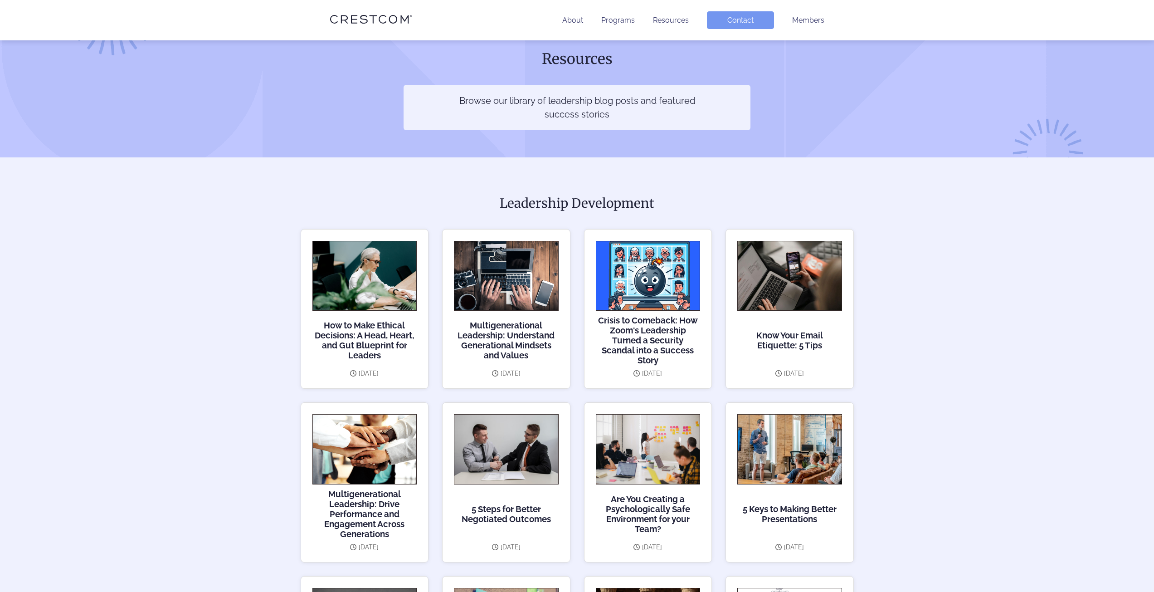
scroll to position [45, 0]
